Goal: Task Accomplishment & Management: Manage account settings

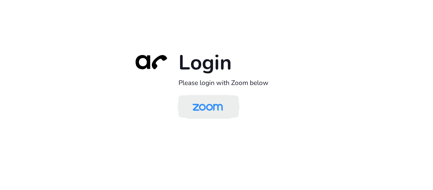
click at [222, 100] on img at bounding box center [208, 107] width 44 height 21
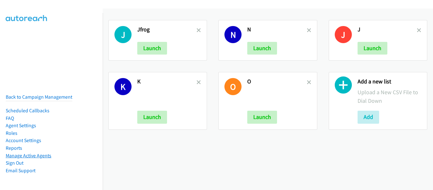
click at [29, 152] on link "Manage Active Agents" at bounding box center [29, 155] width 46 height 6
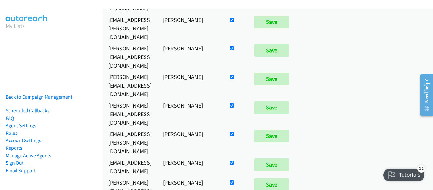
scroll to position [792, 0]
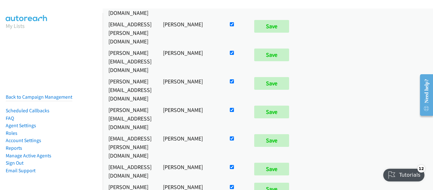
checkbox input "false"
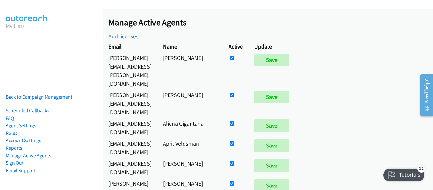
scroll to position [792, 0]
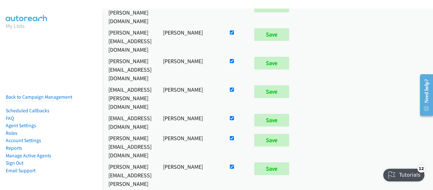
checkbox input "false"
drag, startPoint x: 347, startPoint y: 96, endPoint x: 268, endPoint y: 99, distance: 78.6
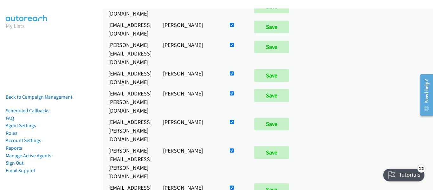
scroll to position [4214, 0]
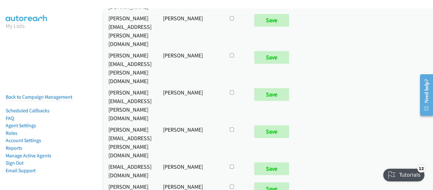
checkbox input "true"
